Goal: Task Accomplishment & Management: Manage account settings

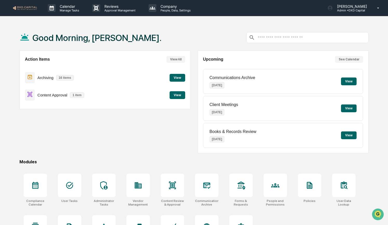
click at [167, 145] on div "Action Items View All Archiving 16 items View Content Approval 1 item View" at bounding box center [104, 102] width 171 height 103
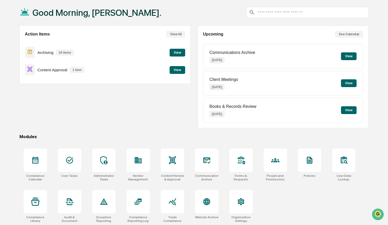
scroll to position [25, 0]
click at [38, 160] on icon at bounding box center [35, 160] width 6 height 7
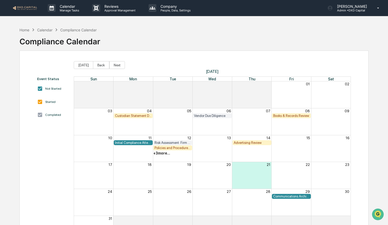
click at [177, 143] on div "Risk Assessment: Firm Compliance/Fiduciary Duty" at bounding box center [173, 143] width 36 height 4
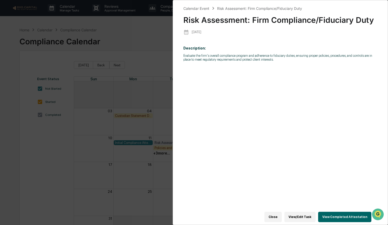
click at [332, 212] on button "View Completed Attestation" at bounding box center [344, 217] width 53 height 10
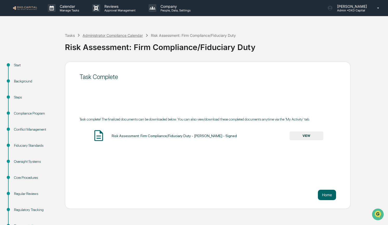
click at [96, 36] on div "Administrator Compliance Calendar" at bounding box center [113, 35] width 60 height 4
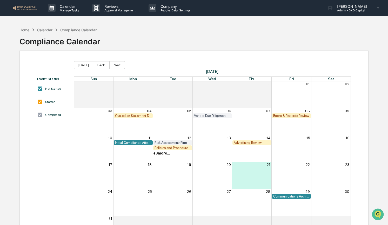
click at [240, 142] on div "Advertising Review" at bounding box center [252, 143] width 36 height 4
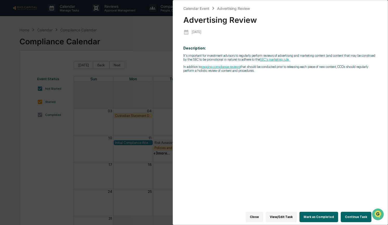
click at [356, 215] on button "Continue Task" at bounding box center [356, 217] width 31 height 10
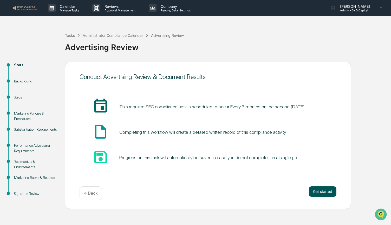
click at [327, 193] on button "Get started" at bounding box center [323, 192] width 28 height 10
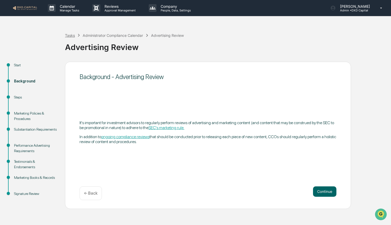
click at [69, 35] on div "Tasks" at bounding box center [70, 35] width 10 height 4
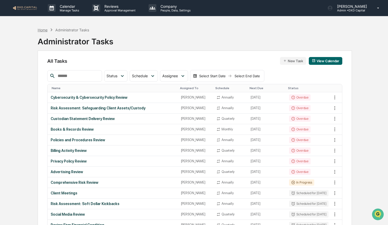
click at [43, 29] on div "Home" at bounding box center [43, 30] width 10 height 4
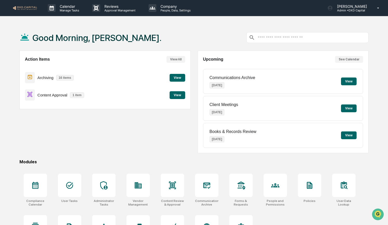
click at [175, 96] on button "View" at bounding box center [178, 95] width 16 height 8
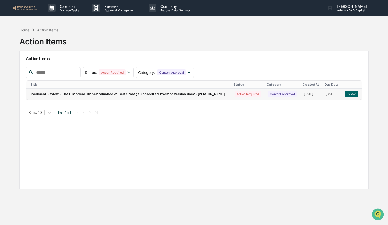
click at [351, 95] on button "View" at bounding box center [351, 94] width 13 height 7
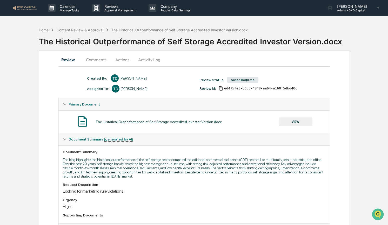
click at [123, 61] on button "Actions" at bounding box center [122, 60] width 23 height 12
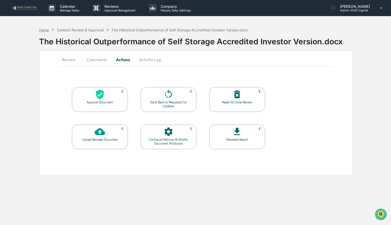
click at [44, 30] on div "Home" at bounding box center [44, 30] width 10 height 4
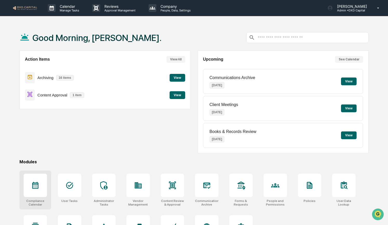
click at [31, 189] on div at bounding box center [35, 186] width 8 height 8
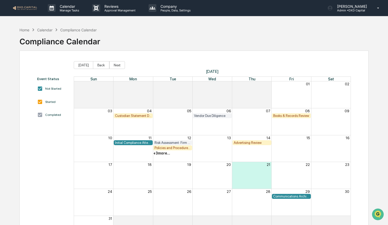
click at [165, 142] on div "Risk Assessment: Firm Compliance/Fiduciary Duty" at bounding box center [173, 143] width 36 height 4
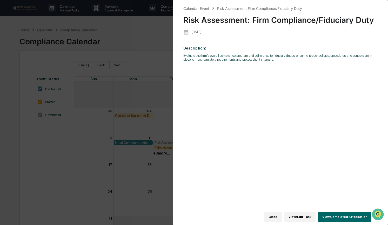
click at [325, 216] on button "View Completed Attestation" at bounding box center [344, 217] width 53 height 10
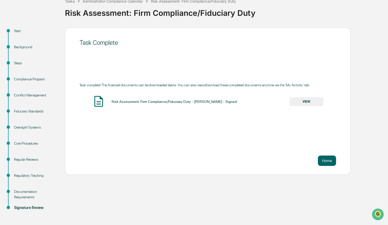
scroll to position [35, 0]
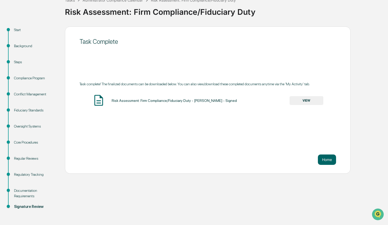
click at [30, 207] on div "Signature Review" at bounding box center [35, 206] width 43 height 5
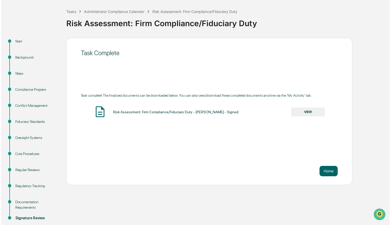
scroll to position [22, 0]
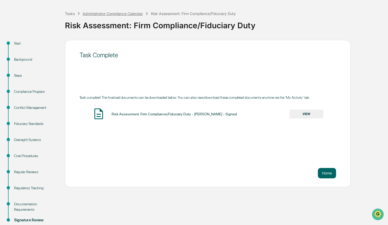
click at [95, 13] on div "Administrator Compliance Calendar" at bounding box center [113, 13] width 60 height 4
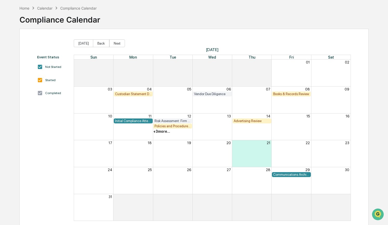
click at [298, 176] on div "Communications Archive" at bounding box center [291, 175] width 36 height 4
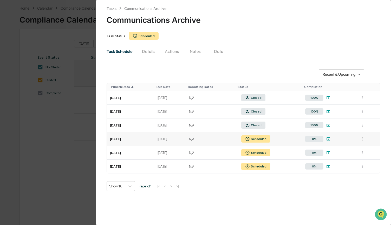
click at [360, 138] on html "**********" at bounding box center [195, 90] width 391 height 225
click at [326, 138] on html "**********" at bounding box center [195, 90] width 391 height 225
click at [326, 138] on icon at bounding box center [328, 139] width 5 height 5
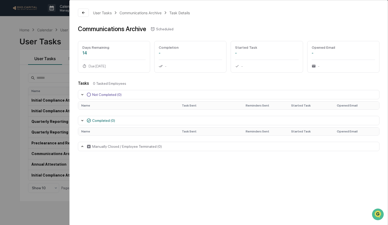
click at [105, 120] on div "Completed (0)" at bounding box center [103, 121] width 23 height 4
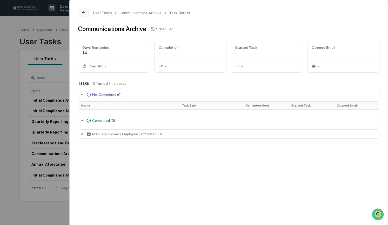
click at [84, 14] on icon at bounding box center [83, 13] width 4 height 4
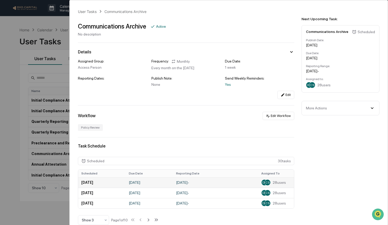
click at [278, 185] on span "28 users" at bounding box center [279, 183] width 13 height 4
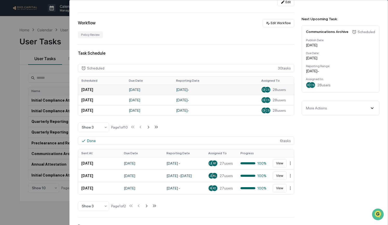
scroll to position [93, 0]
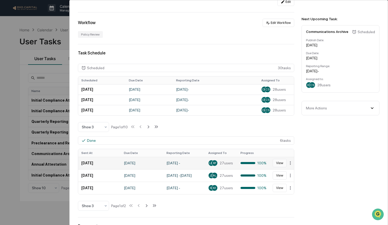
click at [279, 163] on button "View" at bounding box center [280, 163] width 14 height 8
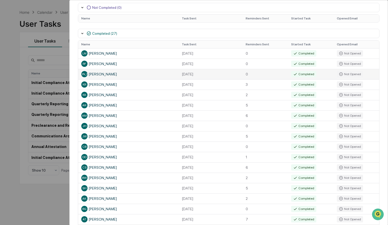
scroll to position [88, 0]
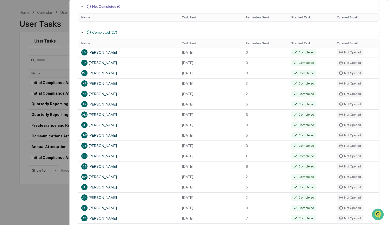
click at [11, 63] on div "User Tasks Communications Archive Task Details Communications Archive Closed Da…" at bounding box center [194, 112] width 388 height 225
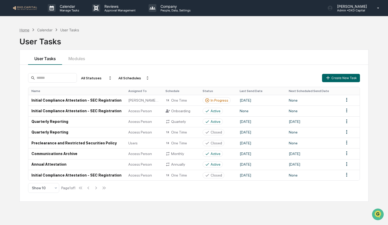
click at [23, 30] on div "Home" at bounding box center [24, 30] width 10 height 4
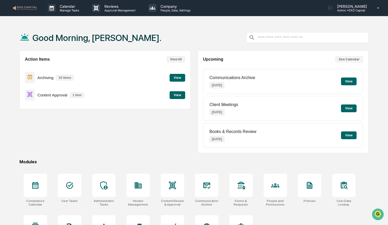
scroll to position [25, 0]
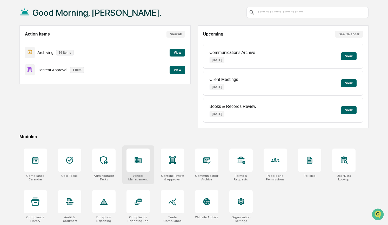
click at [135, 161] on icon at bounding box center [138, 160] width 7 height 6
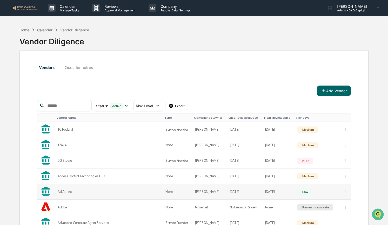
click at [69, 190] on div "Ad Art, Inc" at bounding box center [109, 192] width 102 height 4
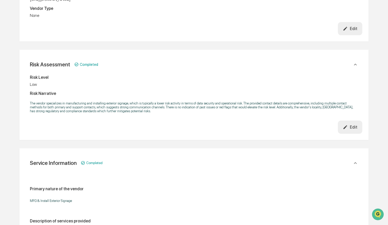
scroll to position [160, 0]
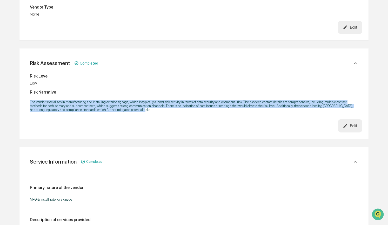
drag, startPoint x: 30, startPoint y: 104, endPoint x: 118, endPoint y: 113, distance: 88.8
click at [118, 112] on p "The vendor specializes in manufacturing and installing exterior signage, which …" at bounding box center [194, 106] width 329 height 12
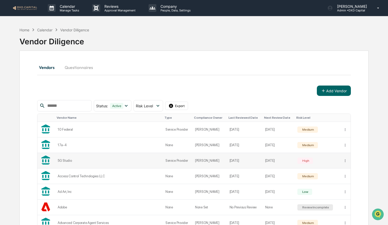
click at [67, 160] on div "5G Studio" at bounding box center [109, 161] width 102 height 4
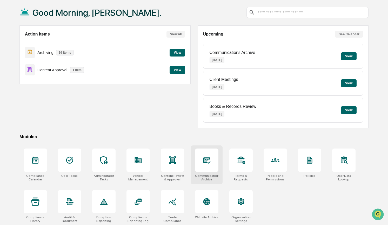
click at [204, 165] on div at bounding box center [206, 160] width 23 height 23
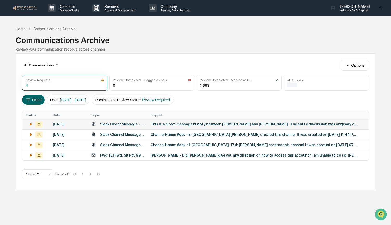
click at [204, 123] on div "This is a direct message history between [PERSON_NAME] and [PERSON_NAME] . The …" at bounding box center [254, 124] width 208 height 4
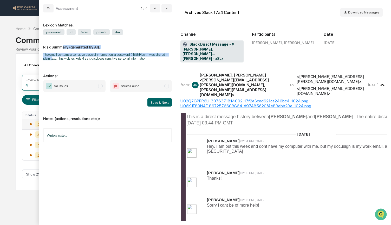
drag, startPoint x: 51, startPoint y: 57, endPoint x: 62, endPoint y: 49, distance: 13.6
click at [62, 49] on div "Risk Summary (generated by AI): The email contains a sensitive piece of informa…" at bounding box center [107, 49] width 128 height 29
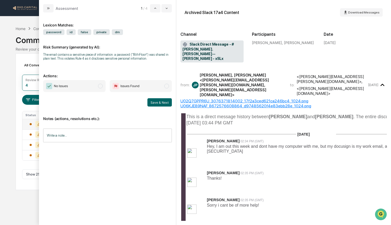
click at [63, 63] on div "Risk Summary (generated by AI): The email contains a sensitive piece of informa…" at bounding box center [107, 49] width 128 height 29
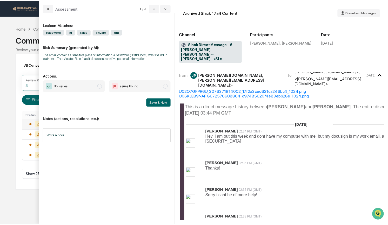
scroll to position [10, 0]
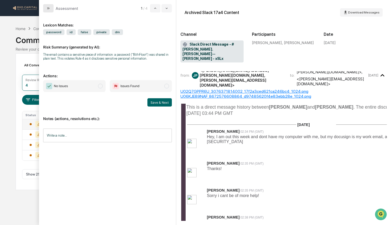
click at [49, 10] on icon "modal" at bounding box center [48, 8] width 4 height 4
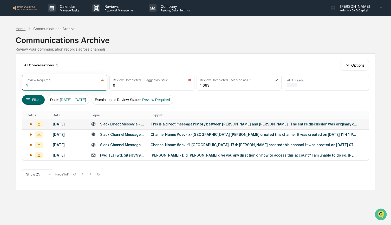
click at [20, 29] on div "Home" at bounding box center [21, 28] width 10 height 4
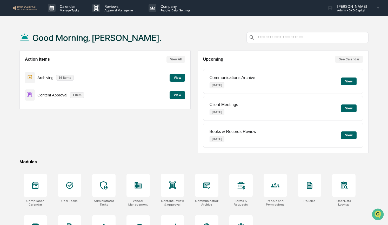
scroll to position [25, 0]
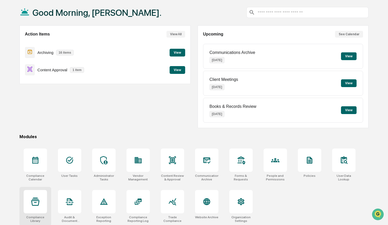
click at [29, 201] on div at bounding box center [35, 201] width 23 height 23
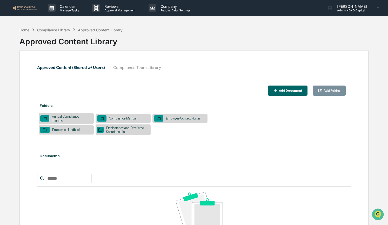
click at [125, 70] on button "Compliance Team Library" at bounding box center [137, 67] width 56 height 12
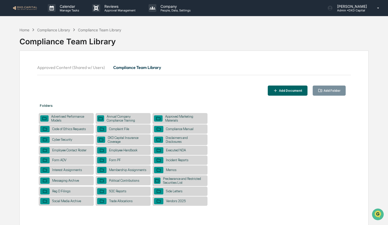
click at [121, 130] on div "Complaint File" at bounding box center [119, 129] width 25 height 4
click at [64, 203] on div "Social Media Archive" at bounding box center [67, 202] width 34 height 4
click at [172, 202] on div "Vendors 2025" at bounding box center [175, 202] width 25 height 4
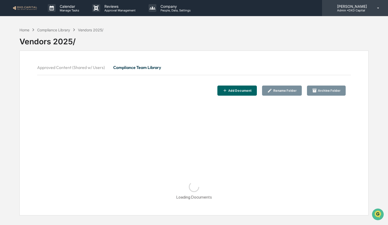
click at [361, 9] on p "Admin • DXD Capital" at bounding box center [351, 11] width 37 height 4
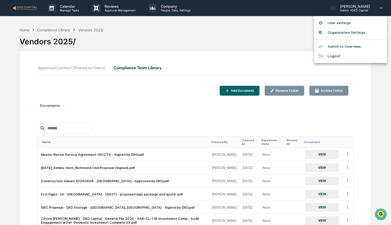
click at [151, 107] on div at bounding box center [195, 112] width 391 height 225
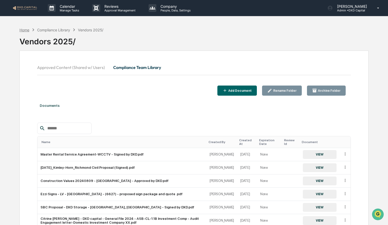
click at [27, 29] on div "Home" at bounding box center [24, 30] width 10 height 4
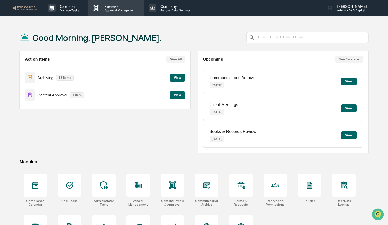
click at [104, 8] on p "Reviews" at bounding box center [119, 6] width 38 height 4
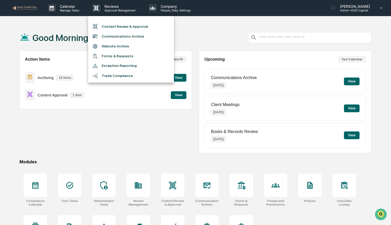
click at [161, 8] on div at bounding box center [195, 112] width 391 height 225
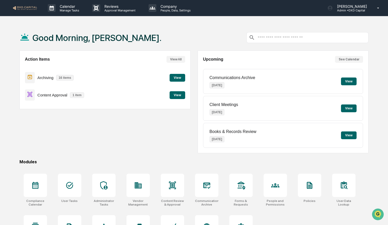
click at [161, 8] on p "Company" at bounding box center [174, 6] width 37 height 4
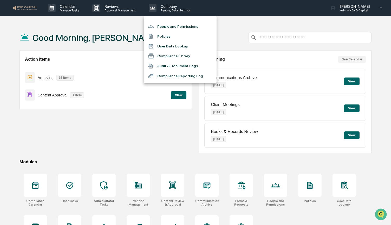
click at [342, 188] on div at bounding box center [195, 112] width 391 height 225
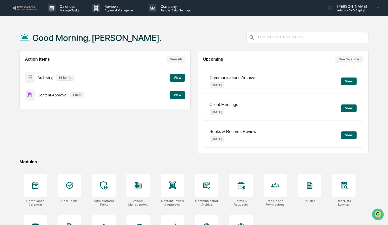
click at [342, 188] on icon at bounding box center [344, 185] width 6 height 7
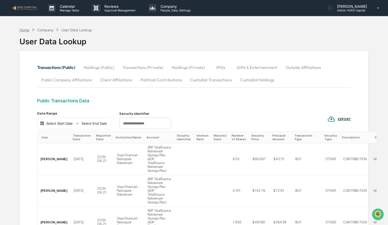
click at [23, 29] on div "Home" at bounding box center [24, 30] width 10 height 4
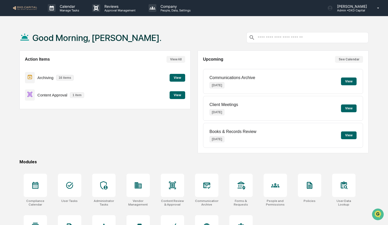
scroll to position [25, 0]
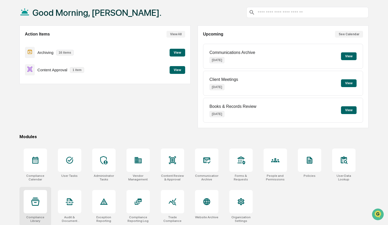
click at [49, 205] on div "Compliance Library" at bounding box center [35, 206] width 32 height 39
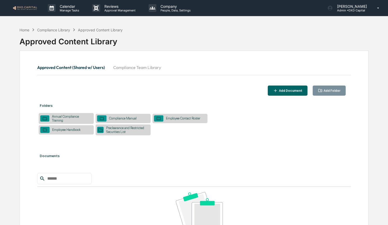
click at [130, 65] on button "Compliance Team Library" at bounding box center [137, 67] width 56 height 12
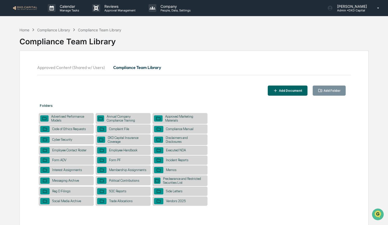
click at [131, 180] on div "Political Contributions" at bounding box center [124, 181] width 35 height 4
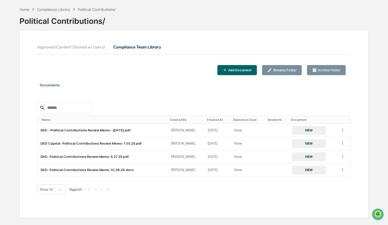
scroll to position [21, 0]
click at [24, 9] on div "Home" at bounding box center [24, 9] width 10 height 4
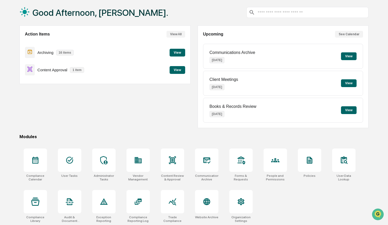
scroll to position [25, 0]
click at [174, 53] on button "View" at bounding box center [178, 53] width 16 height 8
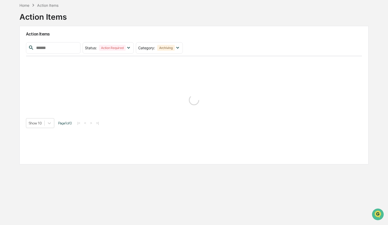
scroll to position [24, 0]
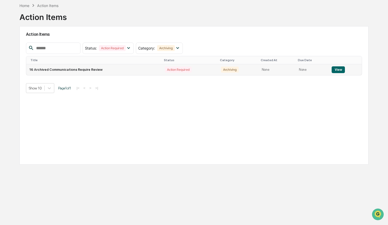
click at [336, 70] on button "View" at bounding box center [338, 70] width 13 height 7
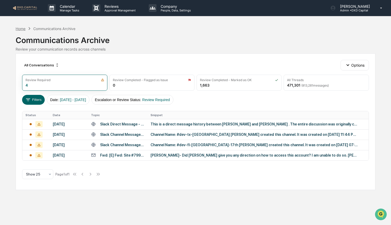
click at [23, 27] on div "Home" at bounding box center [21, 28] width 10 height 4
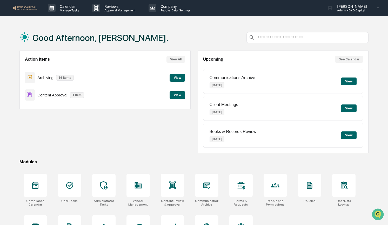
click at [175, 79] on button "View" at bounding box center [178, 78] width 16 height 8
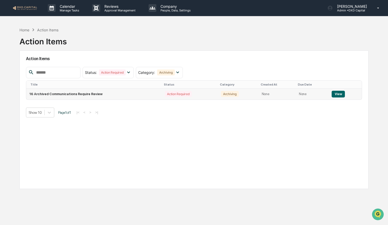
click at [336, 93] on button "View" at bounding box center [338, 94] width 13 height 7
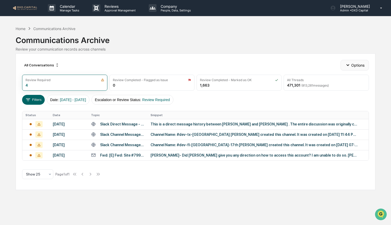
click at [359, 64] on button "Options" at bounding box center [354, 65] width 28 height 10
click at [17, 28] on div "Home" at bounding box center [21, 28] width 10 height 4
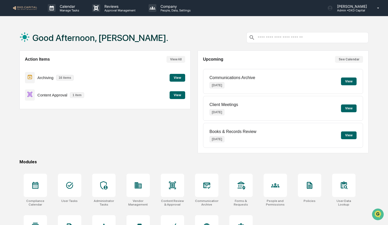
scroll to position [25, 0]
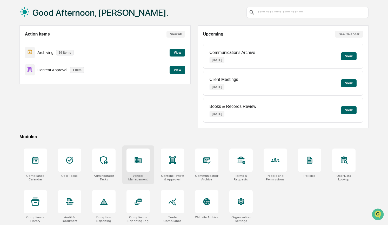
click at [140, 155] on div at bounding box center [138, 160] width 23 height 23
click at [31, 164] on div at bounding box center [35, 160] width 23 height 23
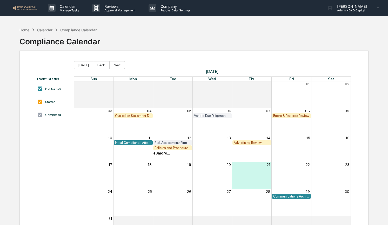
click at [167, 142] on div "Risk Assessment: Firm Compliance/Fiduciary Duty" at bounding box center [173, 143] width 36 height 4
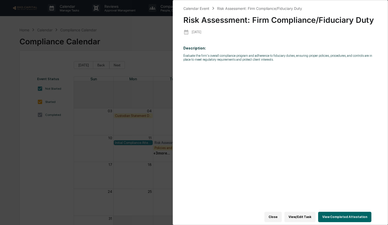
click at [337, 214] on button "View Completed Attestation" at bounding box center [344, 217] width 53 height 10
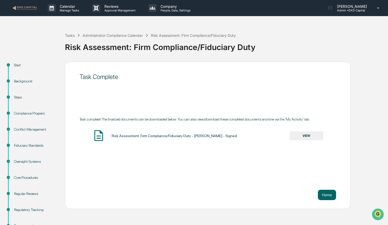
click at [304, 137] on button "VIEW" at bounding box center [307, 136] width 34 height 9
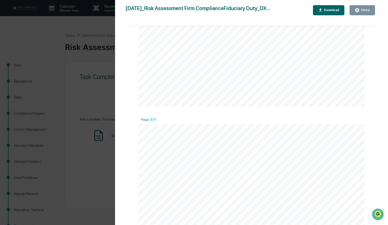
scroll to position [586, 0]
click at [366, 12] on div "Close" at bounding box center [362, 10] width 15 height 5
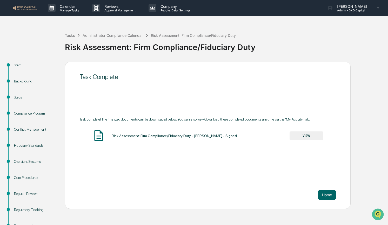
click at [70, 37] on div "Tasks" at bounding box center [70, 35] width 10 height 4
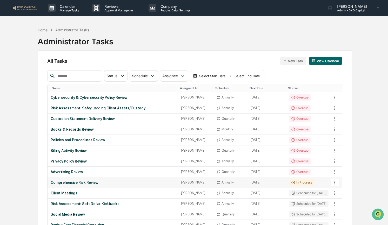
click at [61, 181] on div "Comprehensive Risk Review" at bounding box center [113, 183] width 124 height 4
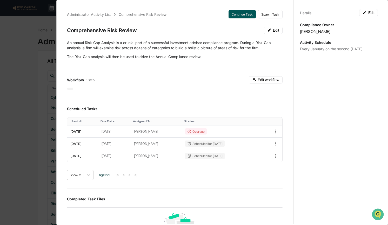
click at [230, 15] on button "Continue Task" at bounding box center [242, 14] width 27 height 8
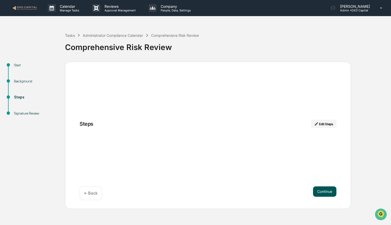
click at [320, 191] on button "Continue" at bounding box center [324, 192] width 23 height 10
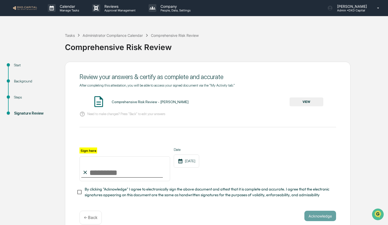
click at [26, 83] on div "Background" at bounding box center [35, 81] width 43 height 5
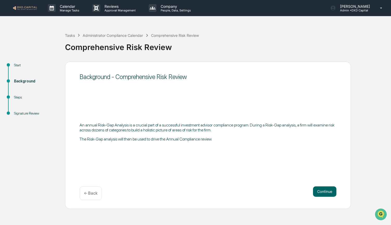
click at [17, 102] on div "Steps" at bounding box center [35, 104] width 51 height 16
click at [19, 95] on div "Steps" at bounding box center [35, 97] width 43 height 5
click at [18, 98] on div "Steps" at bounding box center [35, 97] width 43 height 5
click at [316, 192] on button "Continue" at bounding box center [324, 192] width 23 height 10
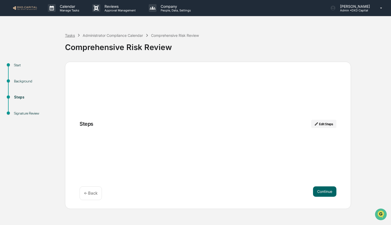
click at [68, 36] on div "Tasks" at bounding box center [70, 35] width 10 height 4
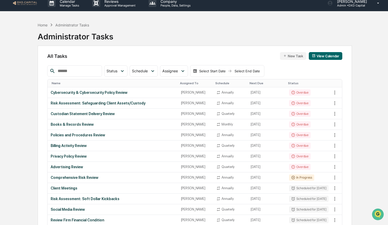
scroll to position [5, 0]
click at [38, 25] on div "Home" at bounding box center [43, 25] width 10 height 4
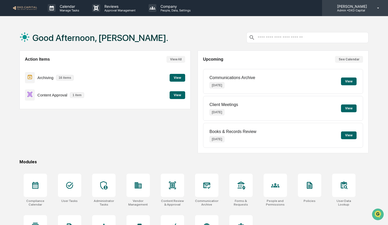
click at [376, 7] on icon at bounding box center [378, 8] width 9 height 5
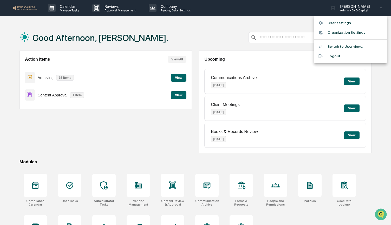
click at [339, 48] on li "Switch to User view..." at bounding box center [350, 47] width 73 height 10
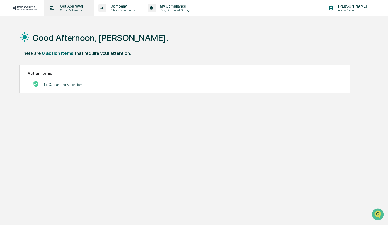
click at [74, 9] on p "Content & Transactions" at bounding box center [72, 10] width 32 height 4
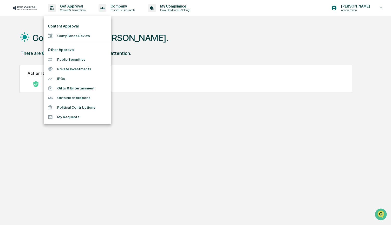
click at [123, 7] on div at bounding box center [195, 112] width 391 height 225
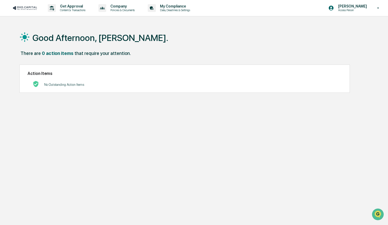
click at [123, 7] on p "Company" at bounding box center [121, 6] width 31 height 4
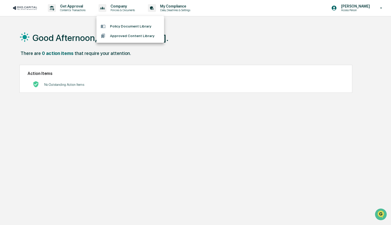
click at [174, 8] on div at bounding box center [195, 112] width 391 height 225
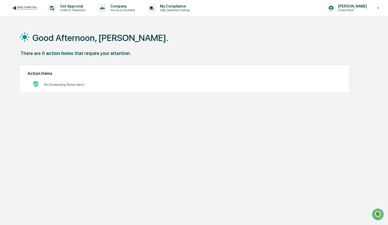
click at [174, 8] on p "My Compliance" at bounding box center [174, 6] width 37 height 4
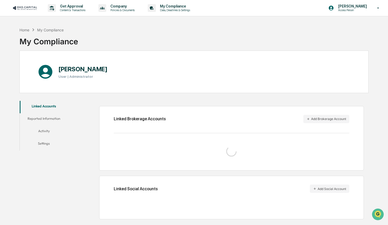
scroll to position [24, 0]
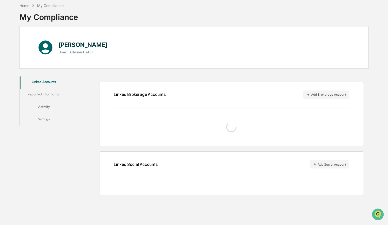
click at [51, 94] on button "Reported Information" at bounding box center [44, 95] width 49 height 12
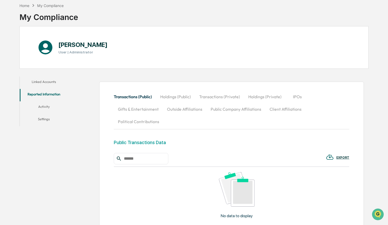
click at [43, 108] on button "Activity" at bounding box center [44, 108] width 49 height 12
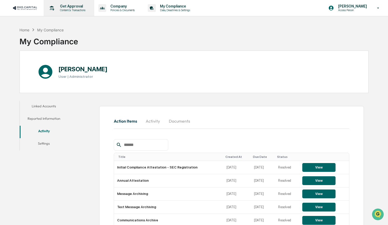
click at [65, 11] on p "Content & Transactions" at bounding box center [72, 10] width 32 height 4
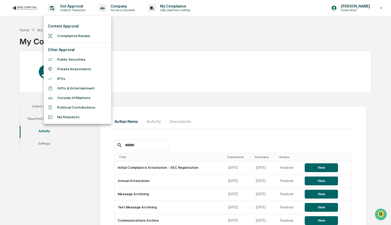
click at [380, 10] on div at bounding box center [195, 112] width 391 height 225
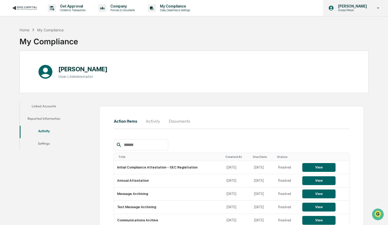
click at [380, 10] on icon at bounding box center [378, 8] width 9 height 5
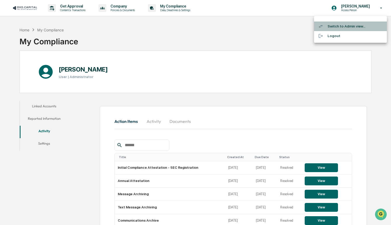
click at [335, 28] on li "Switch to Admin view..." at bounding box center [350, 27] width 73 height 10
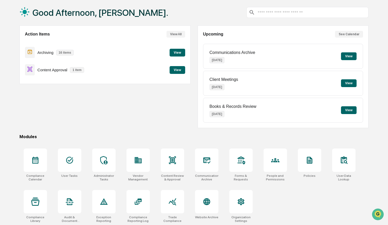
scroll to position [25, 0]
click at [169, 205] on icon at bounding box center [172, 202] width 8 height 8
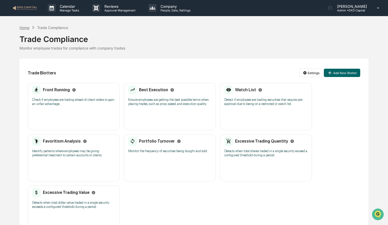
click at [26, 27] on div "Home" at bounding box center [24, 27] width 10 height 4
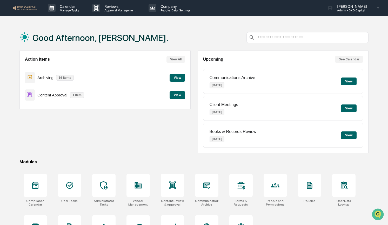
scroll to position [25, 0]
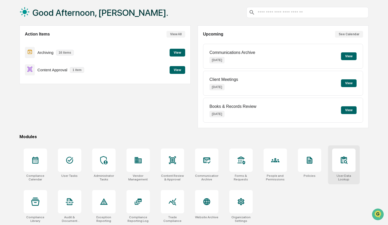
click at [333, 161] on div at bounding box center [343, 160] width 23 height 23
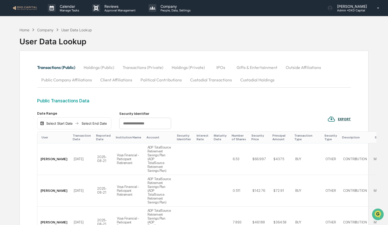
click at [222, 68] on button "IPOs" at bounding box center [220, 67] width 23 height 12
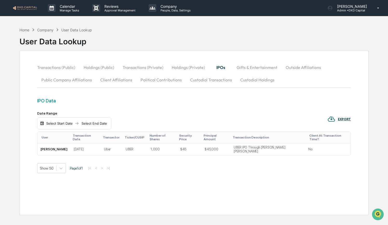
click at [64, 67] on button "Transactions (Public)" at bounding box center [58, 67] width 42 height 12
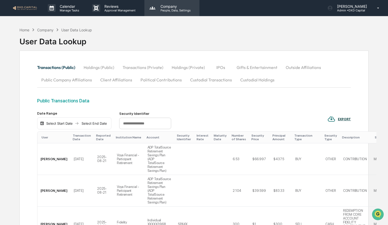
click at [163, 12] on p "People, Data, Settings" at bounding box center [174, 11] width 37 height 4
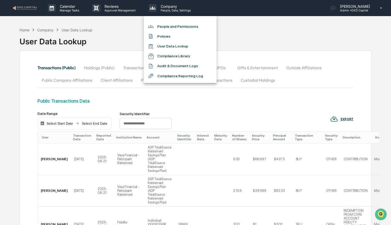
click at [120, 32] on div at bounding box center [195, 112] width 391 height 225
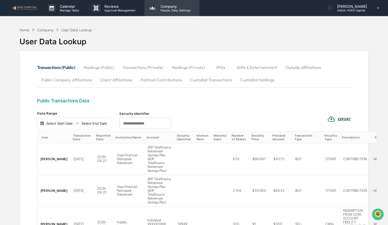
click at [167, 8] on p "Company" at bounding box center [174, 6] width 37 height 4
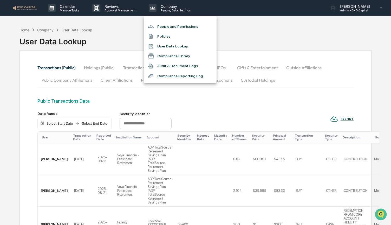
click at [118, 45] on div at bounding box center [195, 112] width 391 height 225
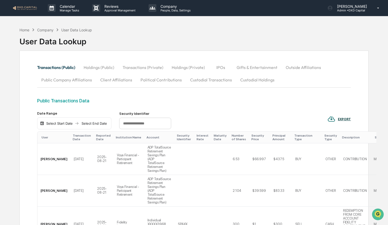
click at [248, 69] on button "Gifts & Entertainment" at bounding box center [257, 67] width 49 height 12
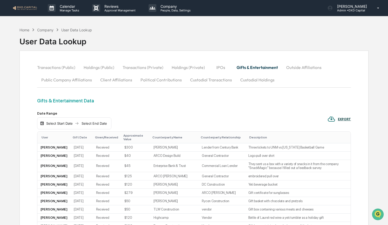
click at [210, 79] on button "Custodial Transactions" at bounding box center [211, 80] width 50 height 12
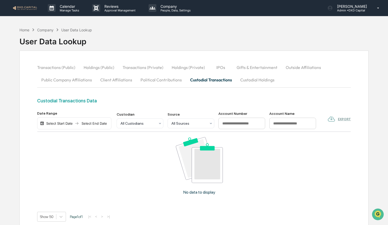
click at [171, 78] on button "Political Contributions" at bounding box center [161, 80] width 50 height 12
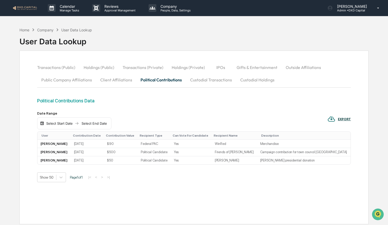
click at [115, 81] on button "Client Affiliations" at bounding box center [116, 80] width 40 height 12
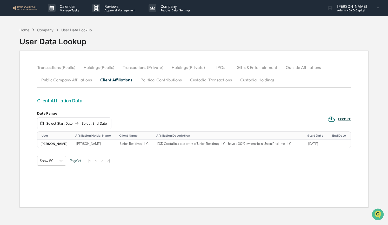
click at [73, 78] on button "Public Company Affiliations" at bounding box center [66, 80] width 59 height 12
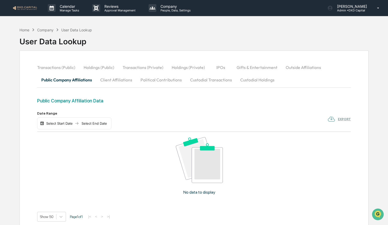
click at [132, 65] on button "Transactions (Private)" at bounding box center [142, 67] width 49 height 12
click at [185, 67] on button "Holdings (Private)" at bounding box center [189, 67] width 42 height 12
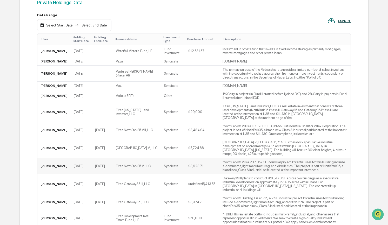
scroll to position [98, 0]
click at [346, 21] on div "EXPORT" at bounding box center [344, 21] width 13 height 4
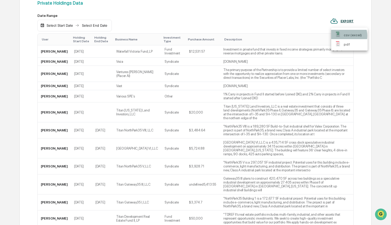
click at [343, 36] on div "csv (excel)" at bounding box center [349, 34] width 28 height 5
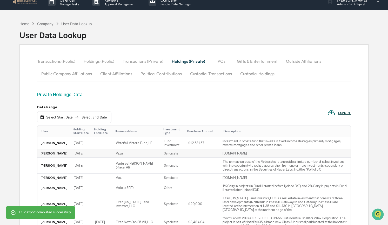
scroll to position [0, 0]
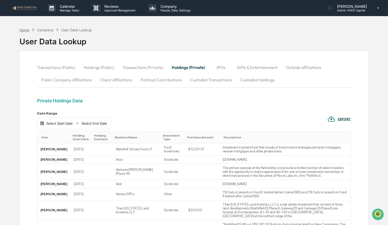
click at [25, 30] on div "Home" at bounding box center [24, 30] width 10 height 4
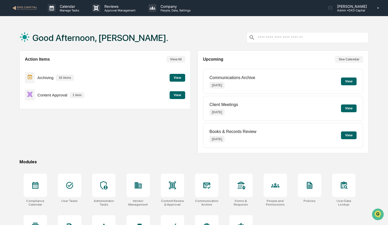
click at [78, 133] on div "Action Items View All Archiving 16 items View Content Approval 1 item View" at bounding box center [104, 102] width 171 height 103
